Goal: Task Accomplishment & Management: Manage account settings

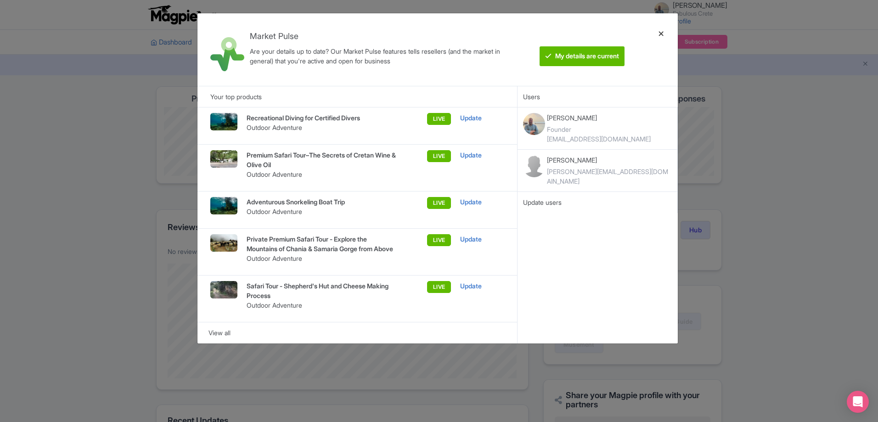
click at [662, 33] on div at bounding box center [661, 50] width 22 height 58
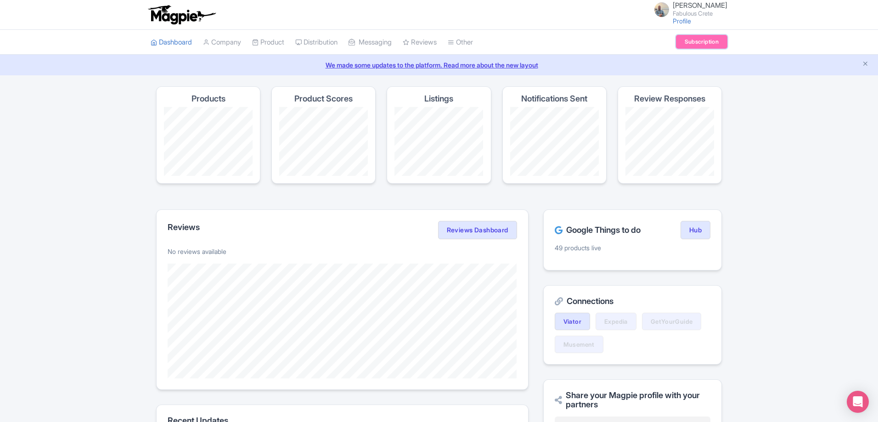
click at [704, 44] on link "Subscription" at bounding box center [701, 42] width 51 height 14
click at [468, 225] on link "Reviews Dashboard" at bounding box center [477, 230] width 79 height 18
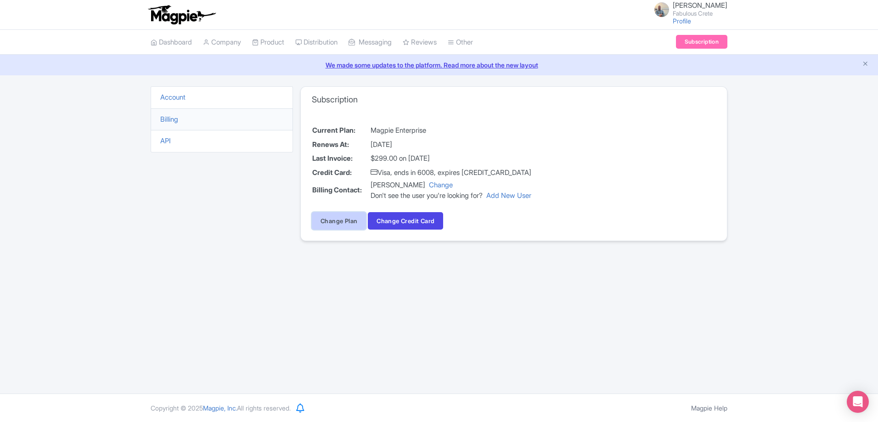
click at [343, 219] on link "Change Plan" at bounding box center [339, 220] width 54 height 17
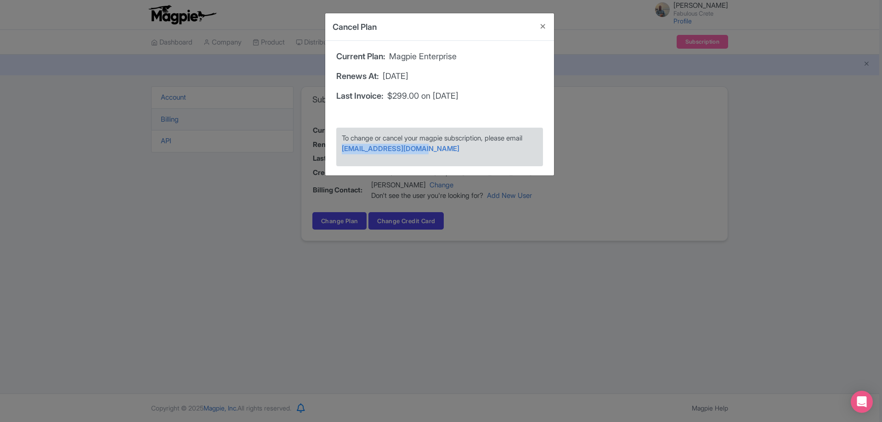
drag, startPoint x: 422, startPoint y: 150, endPoint x: 341, endPoint y: 152, distance: 81.3
click at [341, 152] on div "To change or cancel your magpie subscription, please email support@magpie.travel" at bounding box center [439, 147] width 207 height 39
copy link "support@magpie.travel"
click at [540, 27] on button "Close" at bounding box center [543, 26] width 22 height 26
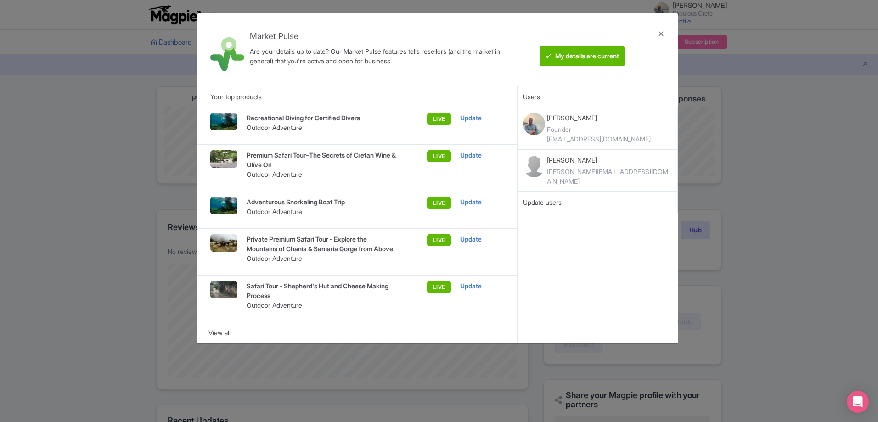
click at [573, 161] on p "[PERSON_NAME]" at bounding box center [609, 160] width 125 height 10
click at [660, 33] on div at bounding box center [661, 50] width 22 height 58
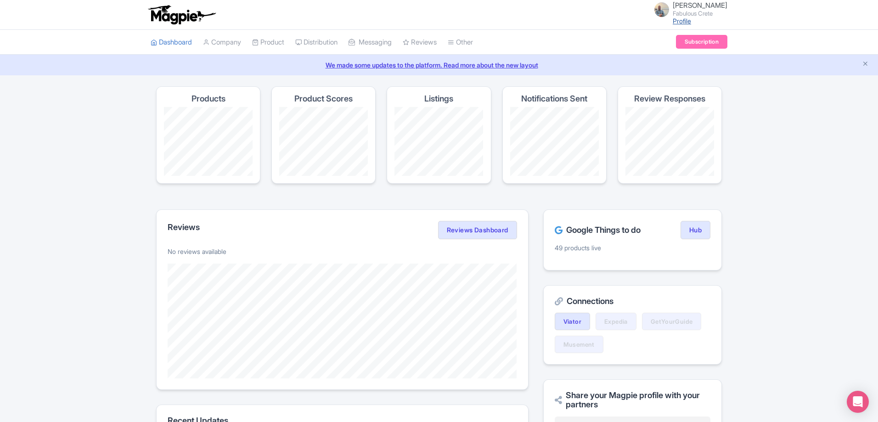
click at [681, 22] on link "Profile" at bounding box center [682, 21] width 18 height 8
click at [688, 43] on link "Subscription" at bounding box center [701, 42] width 51 height 14
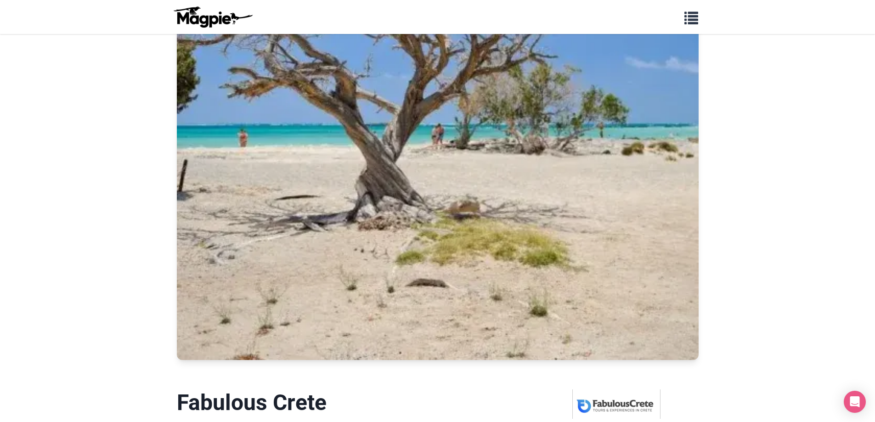
scroll to position [551, 0]
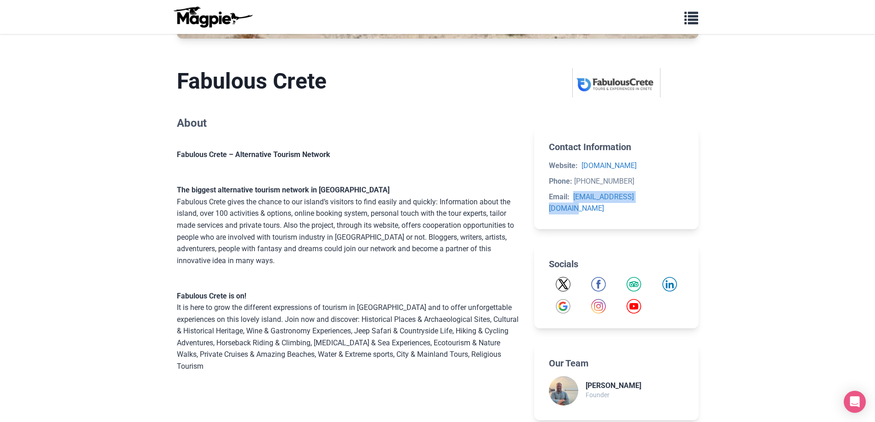
drag, startPoint x: 657, startPoint y: 196, endPoint x: 574, endPoint y: 202, distance: 83.3
click at [574, 202] on li "Email: info@fabulouscrete.com" at bounding box center [616, 202] width 135 height 23
copy link "info@fabulouscrete.com"
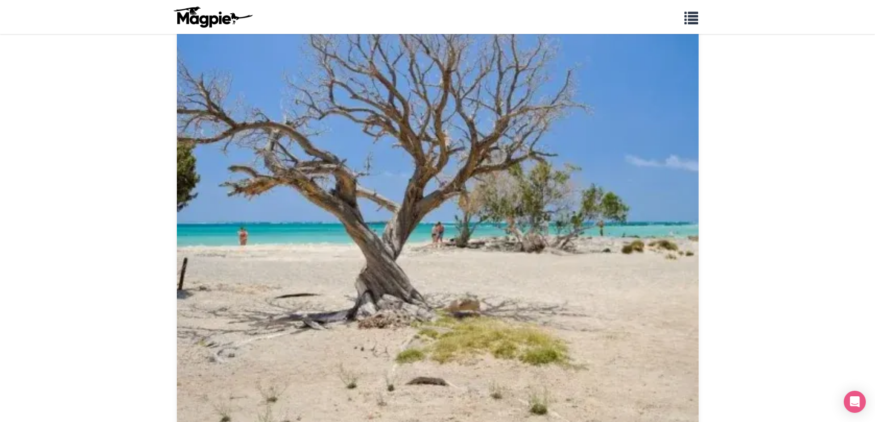
scroll to position [0, 0]
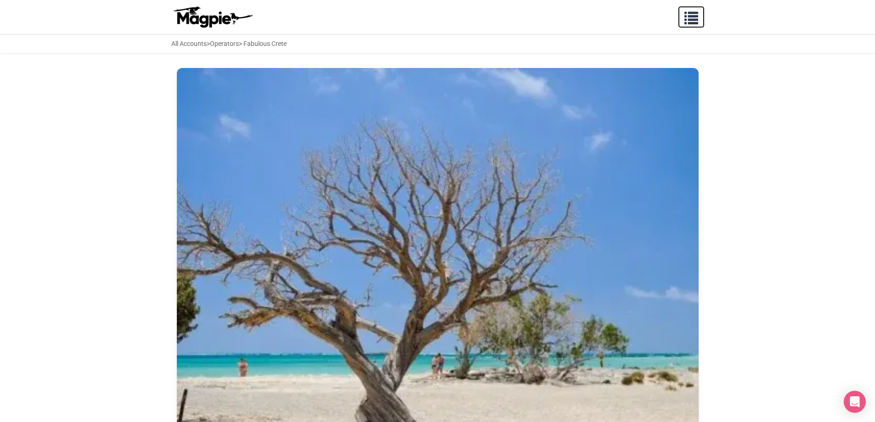
click at [694, 22] on span "button" at bounding box center [691, 16] width 14 height 14
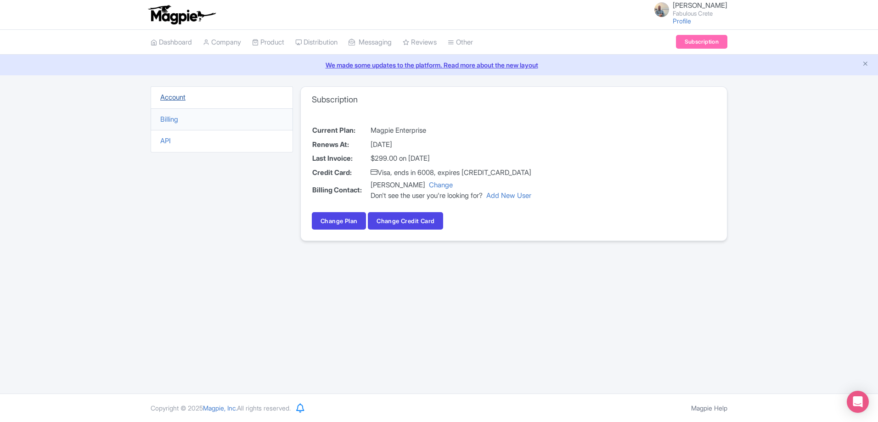
click at [181, 101] on link "Account" at bounding box center [172, 97] width 25 height 9
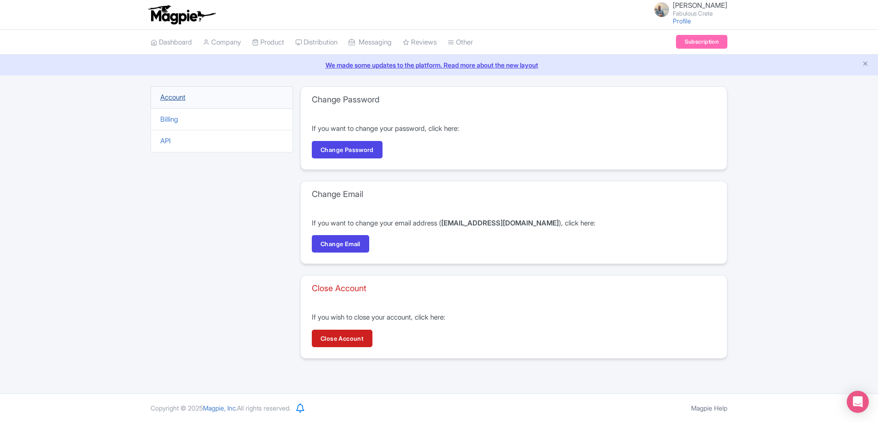
click at [179, 94] on link "Account" at bounding box center [172, 97] width 25 height 9
click at [180, 45] on link "Dashboard" at bounding box center [171, 42] width 41 height 25
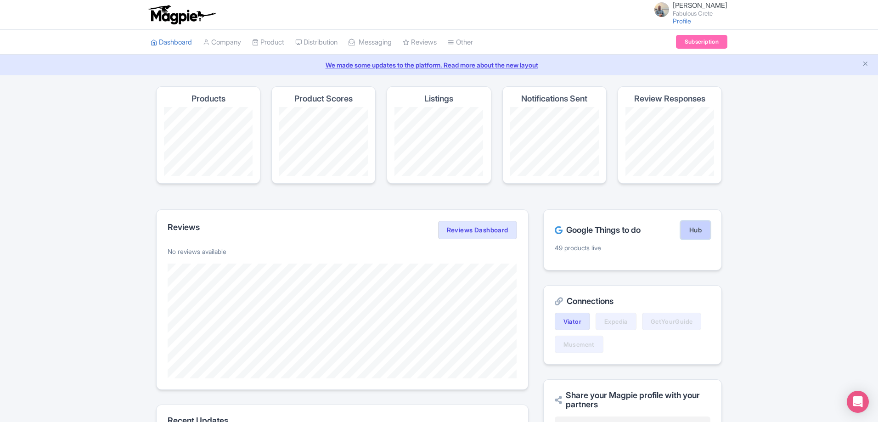
click at [696, 230] on link "Hub" at bounding box center [695, 230] width 30 height 18
